Goal: Information Seeking & Learning: Learn about a topic

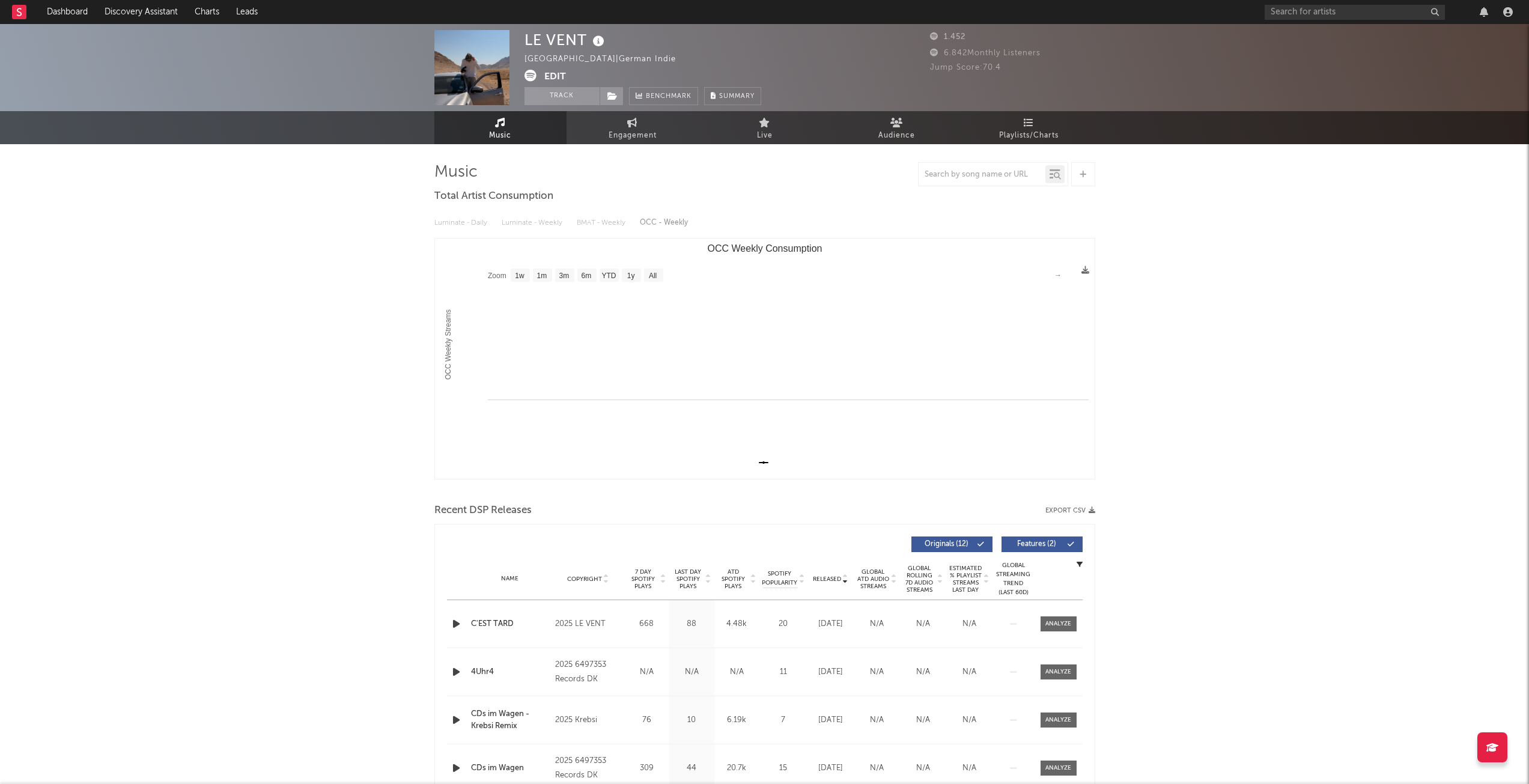
select select "1w"
click at [85, 14] on link "Dashboard" at bounding box center [68, 12] width 58 height 24
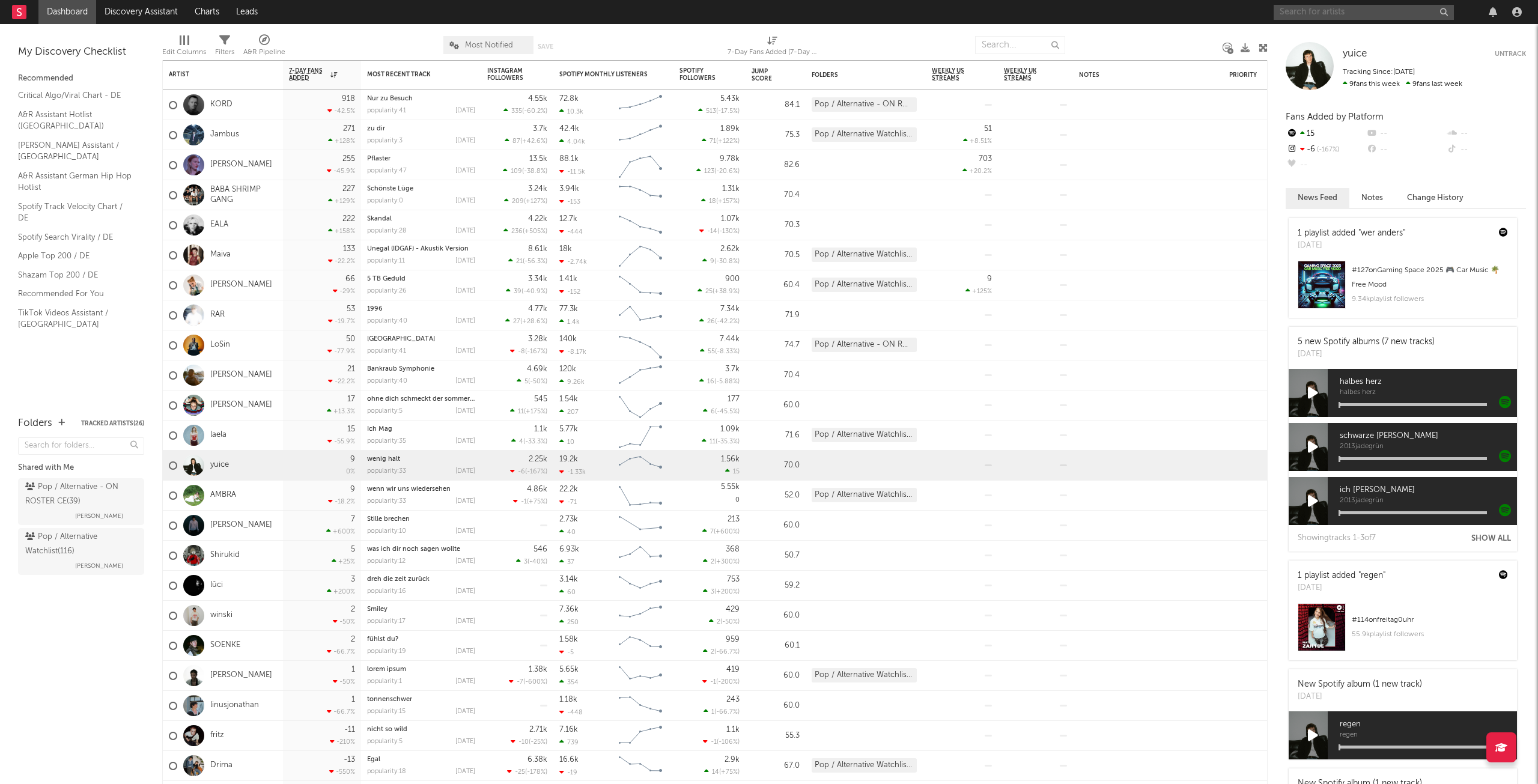
click at [1300, 15] on input "text" at bounding box center [1364, 12] width 180 height 15
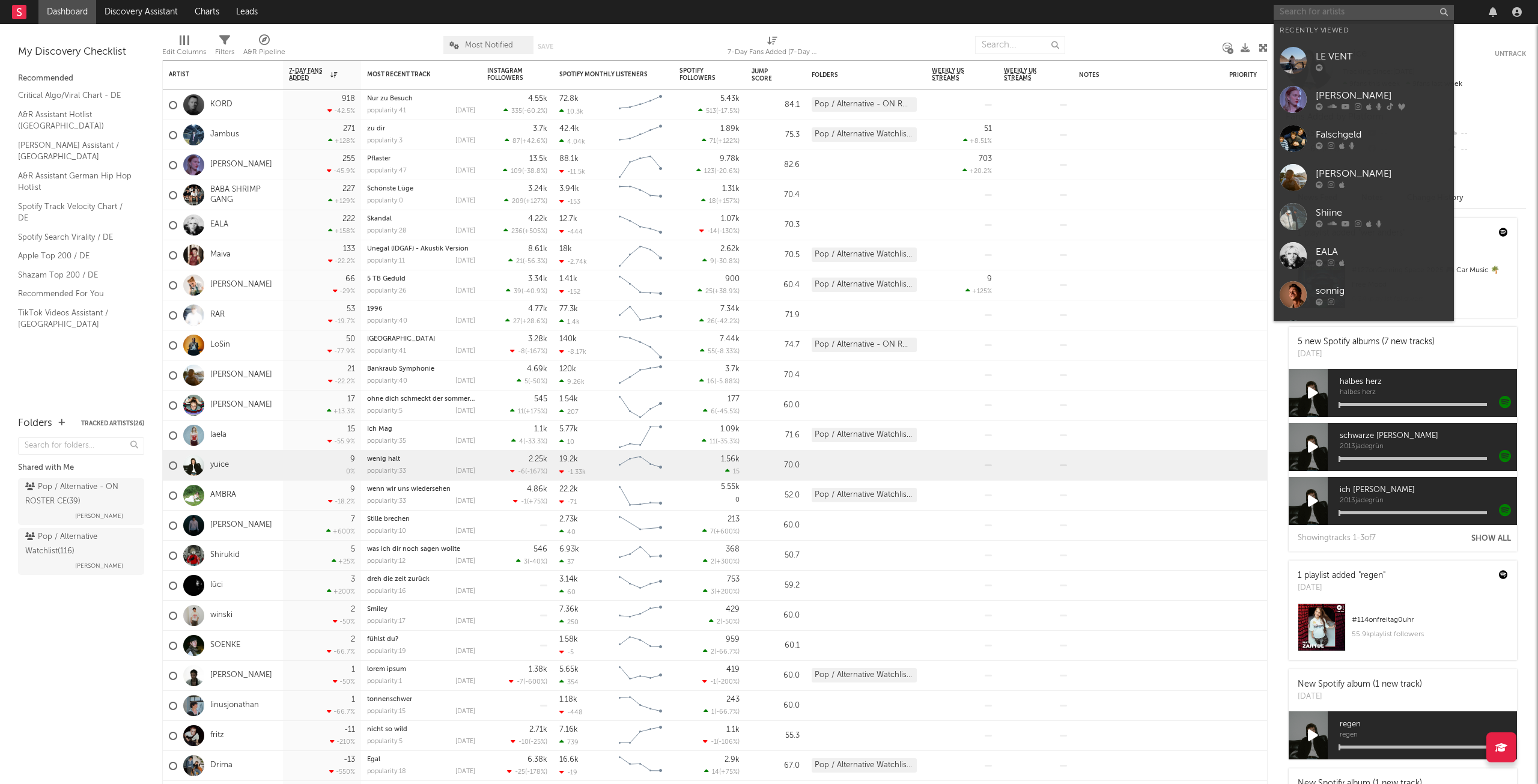
paste input "[URL][DOMAIN_NAME]"
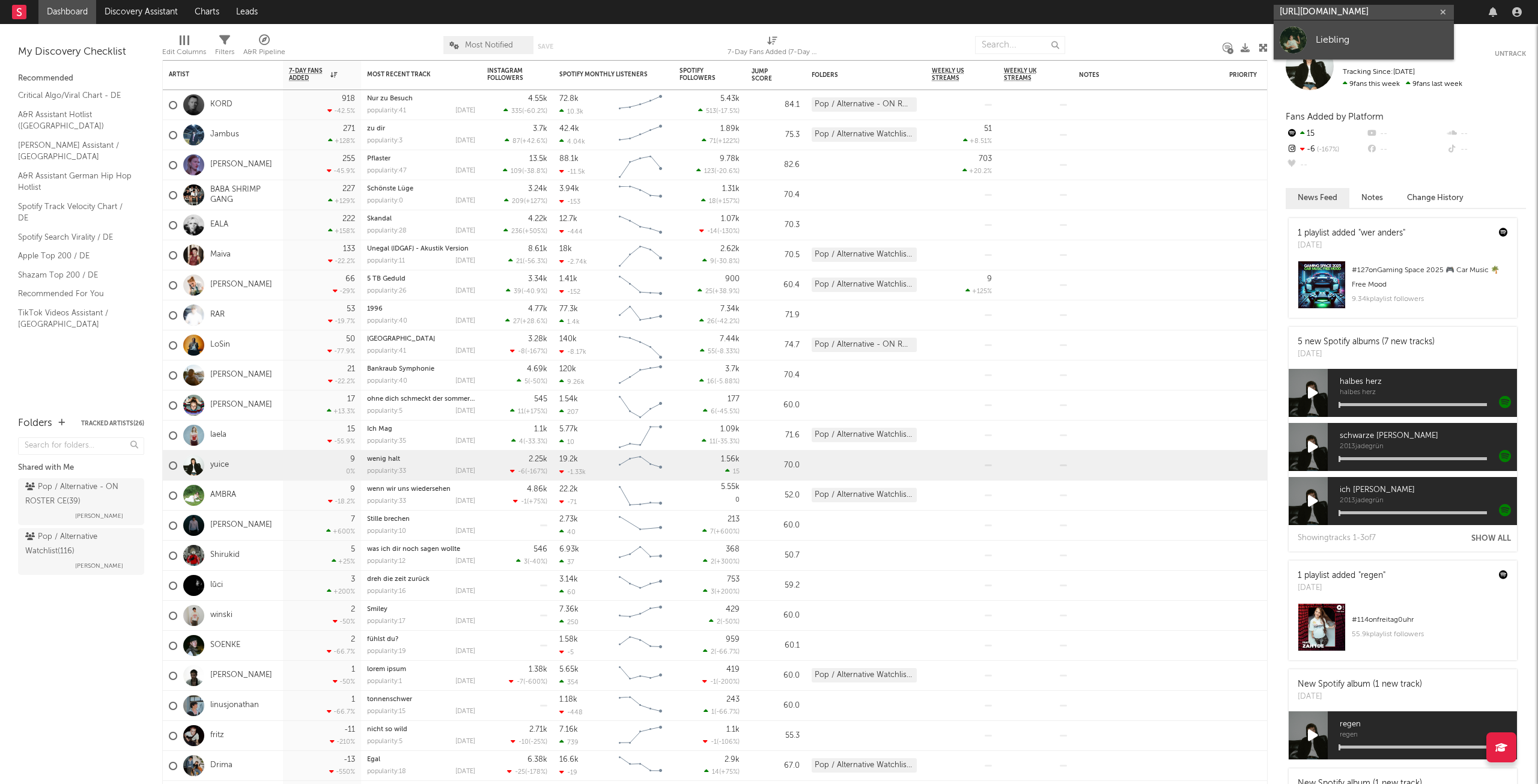
type input "[URL][DOMAIN_NAME]"
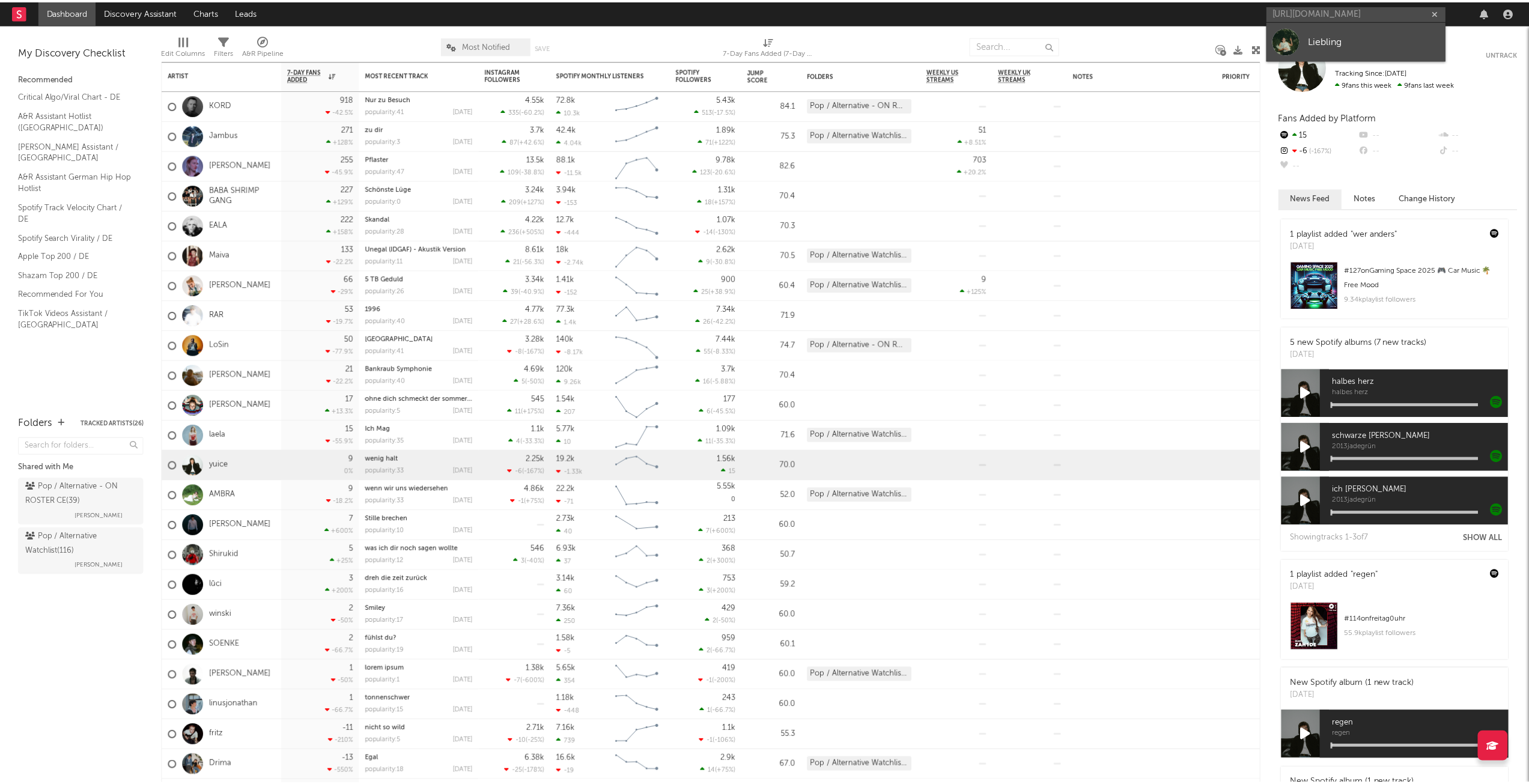
scroll to position [0, 0]
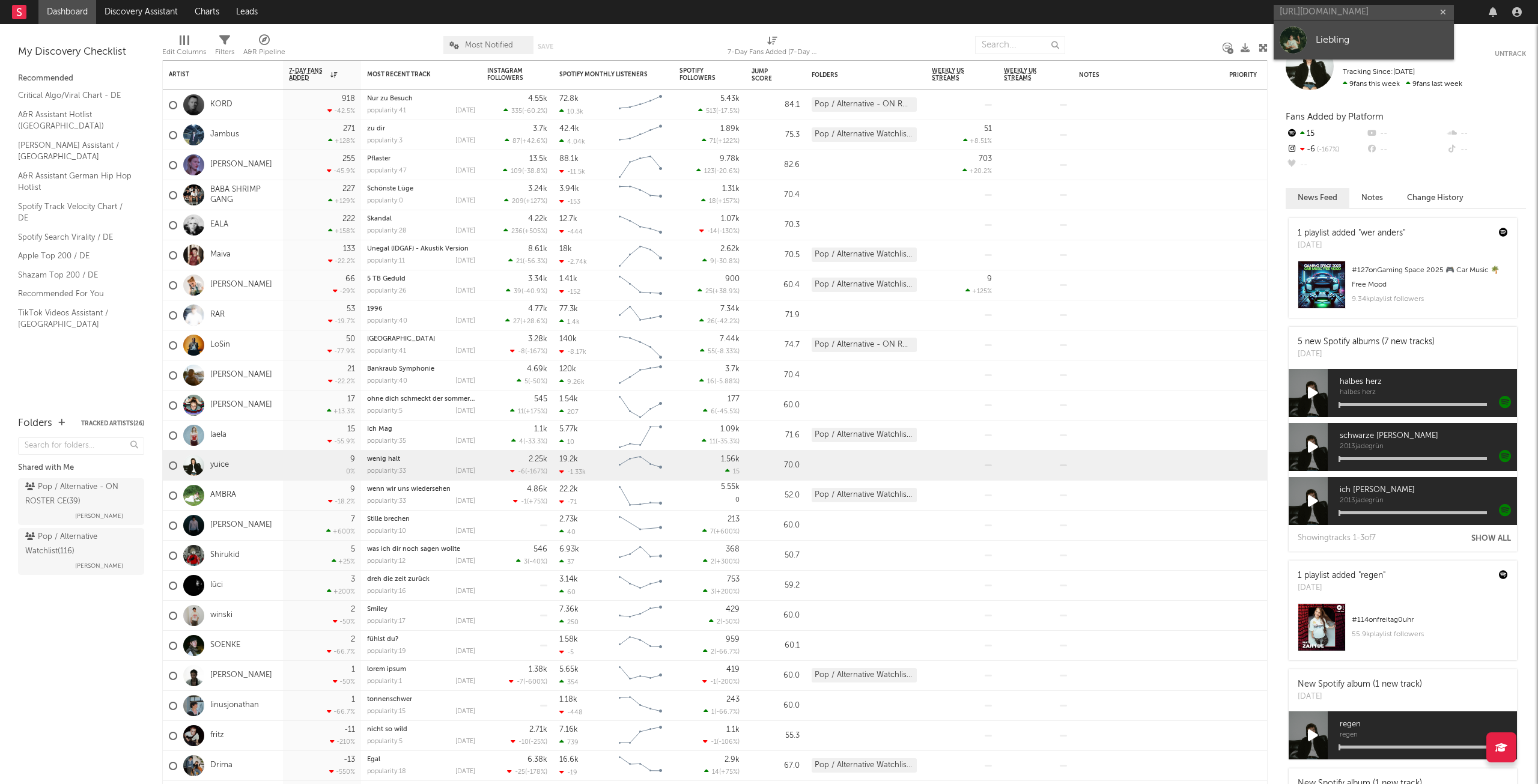
click at [1334, 34] on div "Liebling" at bounding box center [1382, 39] width 132 height 14
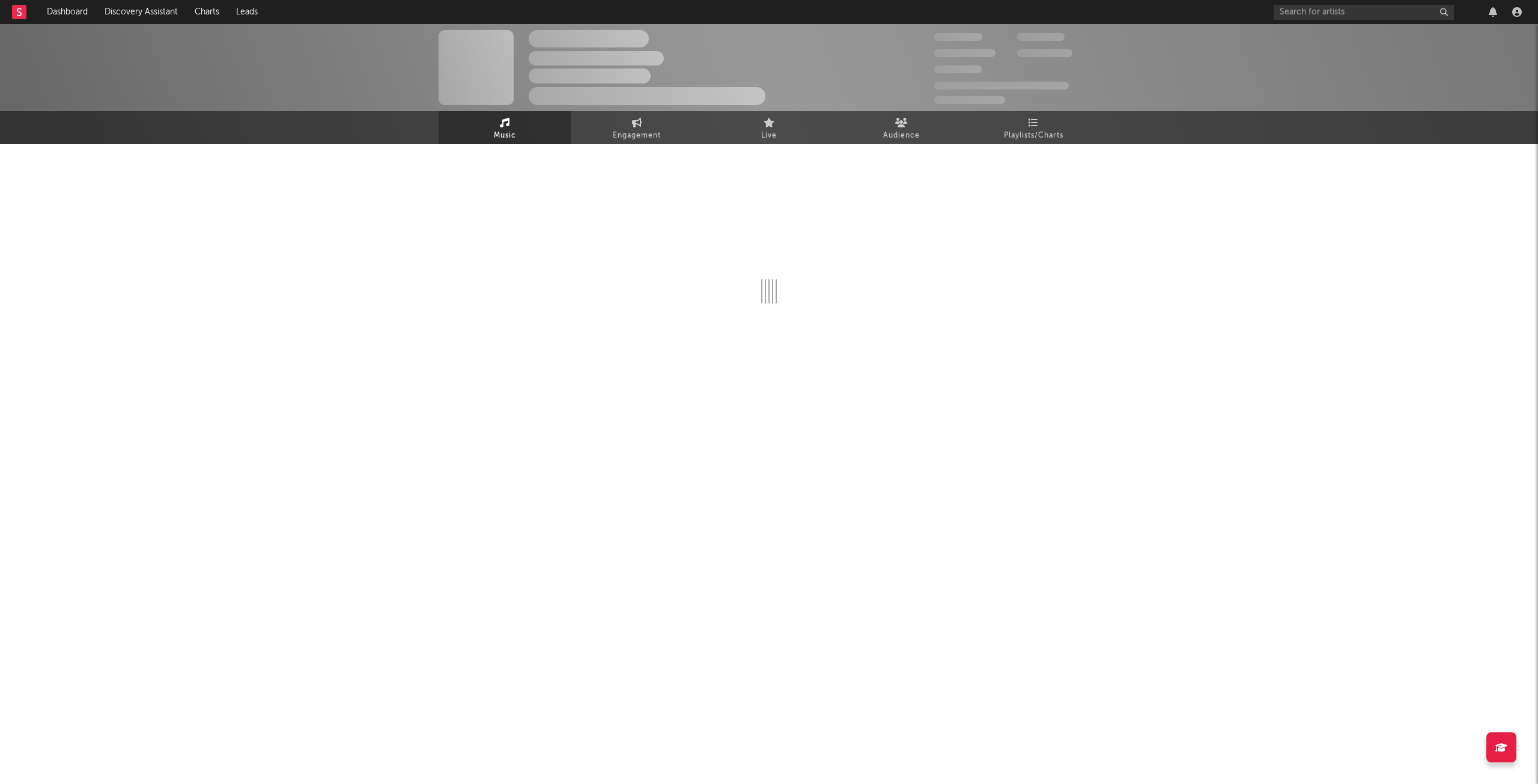
select select "6m"
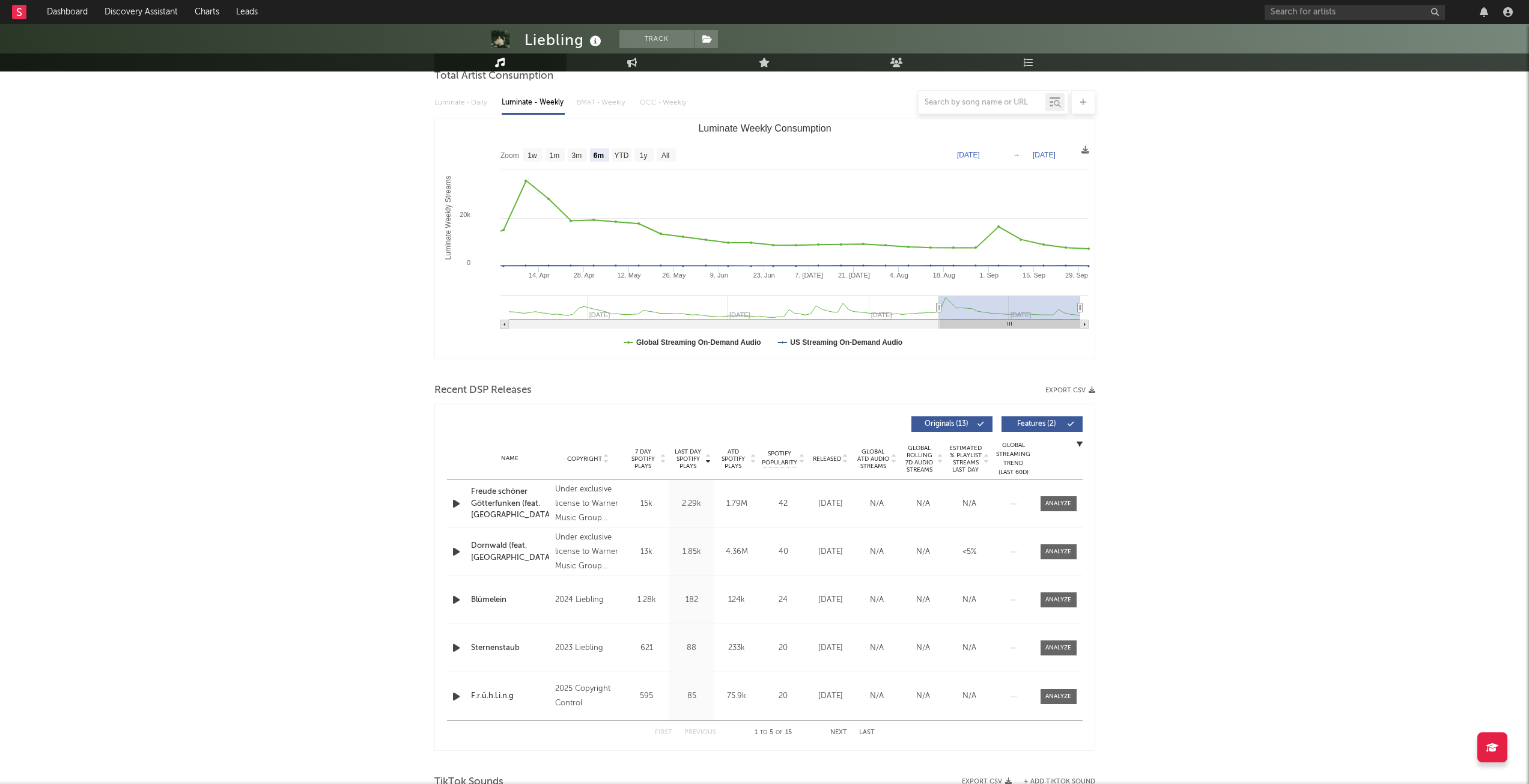
scroll to position [301, 0]
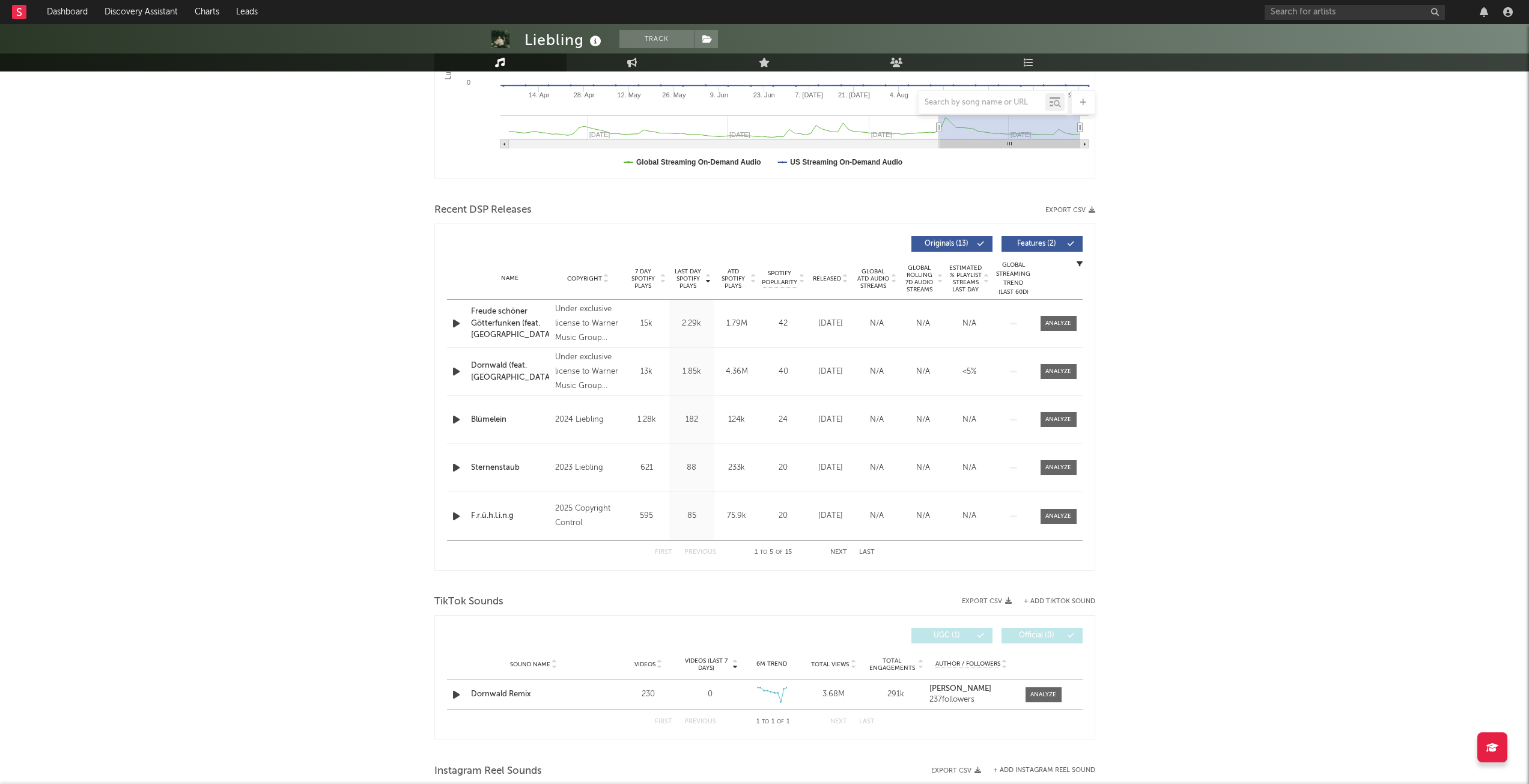
click at [845, 283] on icon at bounding box center [845, 281] width 6 height 5
click at [846, 549] on button "Next" at bounding box center [839, 553] width 17 height 7
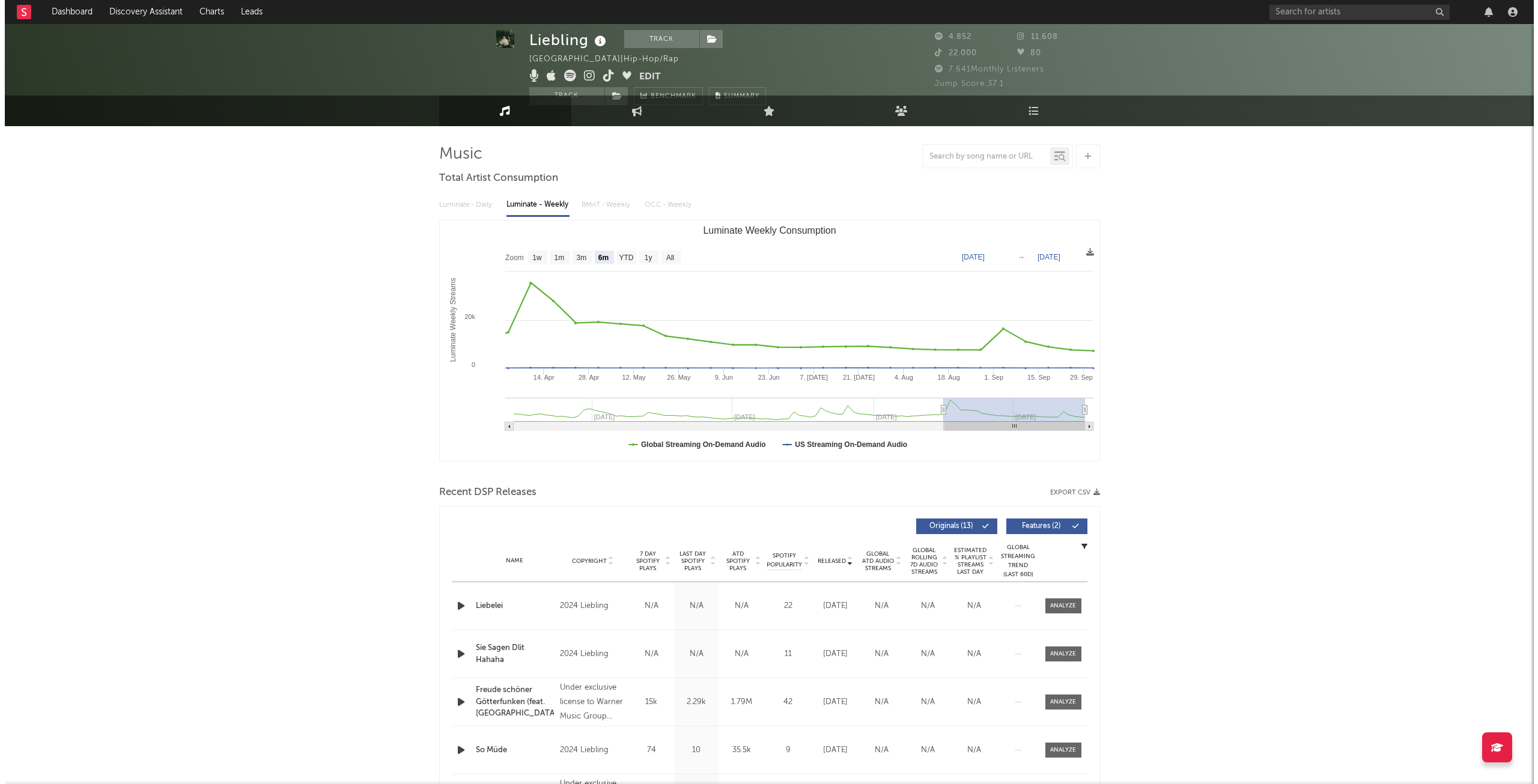
scroll to position [0, 0]
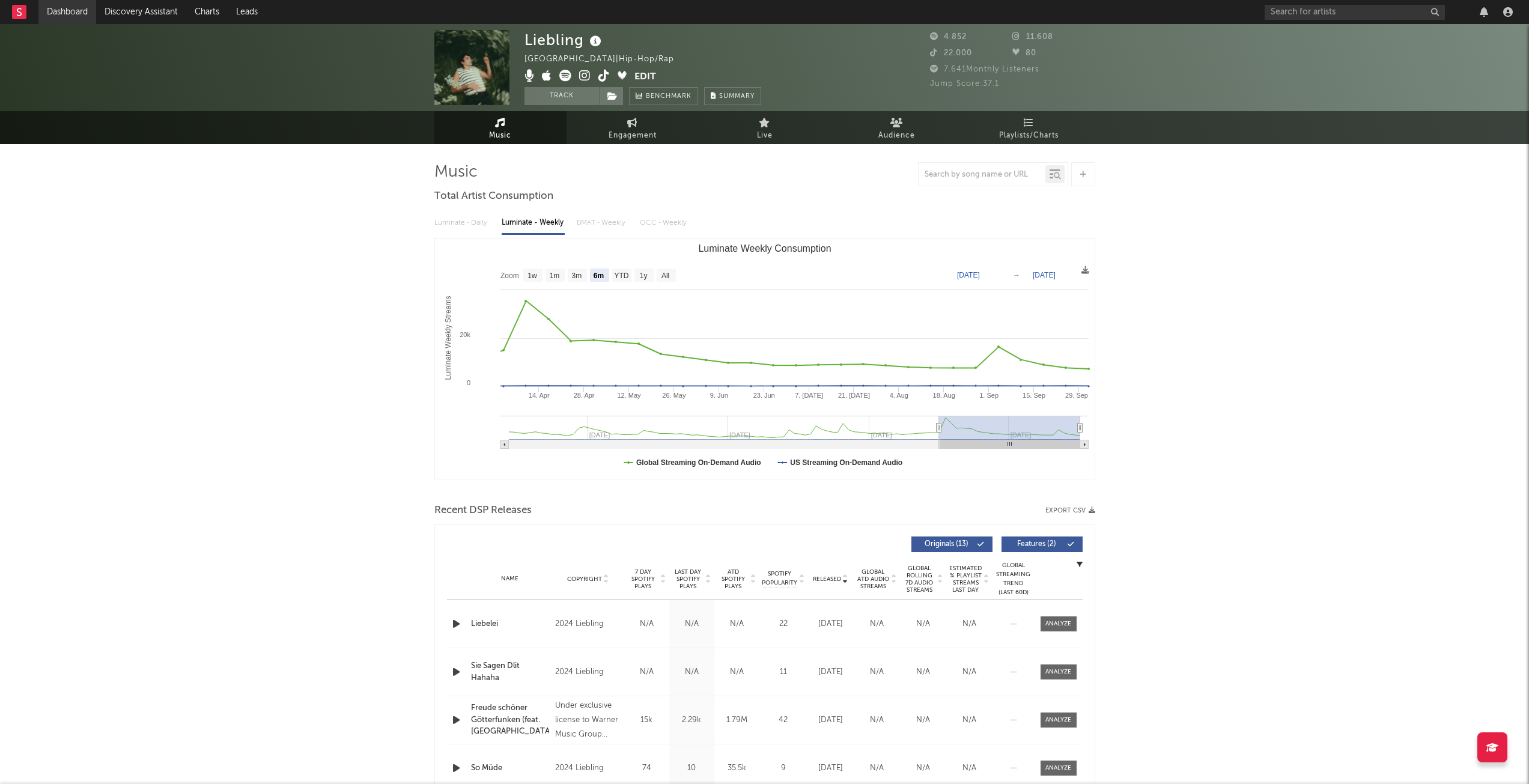
click at [87, 9] on link "Dashboard" at bounding box center [68, 12] width 58 height 24
